Goal: Task Accomplishment & Management: Manage account settings

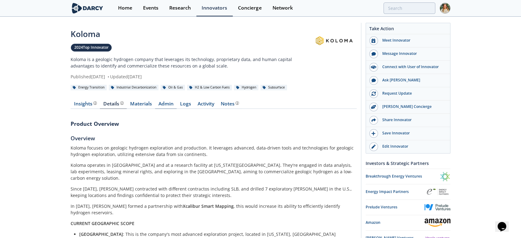
click at [170, 103] on link "Admin" at bounding box center [166, 104] width 22 height 7
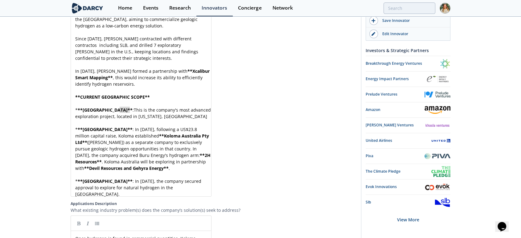
scroll to position [2, 0]
type textarea "This is"
drag, startPoint x: 119, startPoint y: 108, endPoint x: 132, endPoint y: 108, distance: 12.9
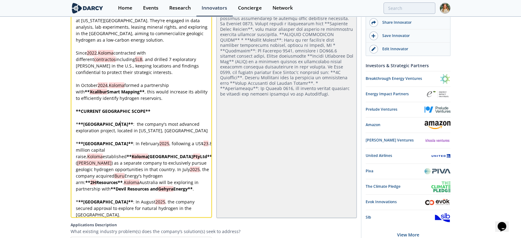
scroll to position [815, 0]
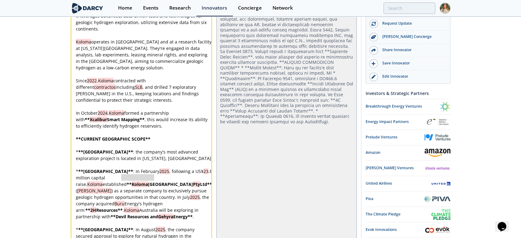
drag, startPoint x: 123, startPoint y: 176, endPoint x: 154, endPoint y: 176, distance: 31.8
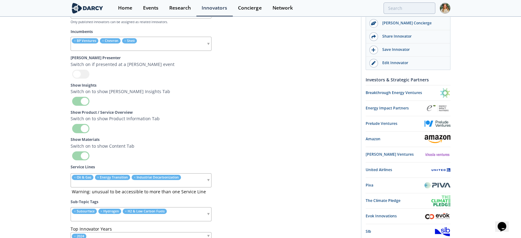
scroll to position [2295, 0]
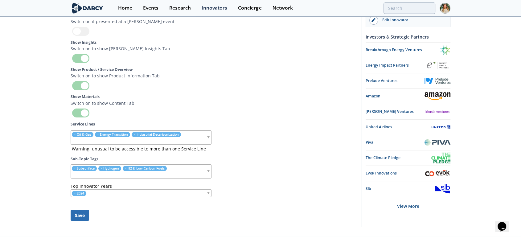
type textarea "stablished **Kol"
click at [81, 210] on button "Save" at bounding box center [80, 215] width 18 height 11
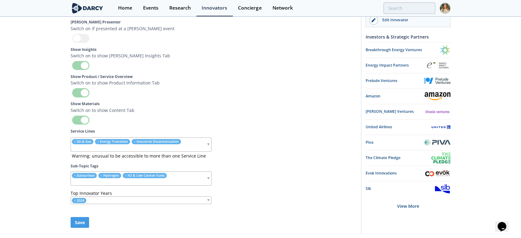
scroll to position [2294, 0]
